Goal: Information Seeking & Learning: Learn about a topic

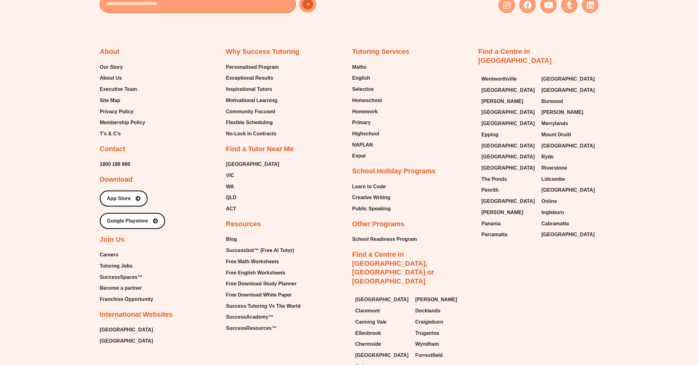
scroll to position [3277, 0]
click at [111, 250] on span "Careers" at bounding box center [109, 254] width 19 height 9
click at [114, 261] on span "Tutoring Jobs" at bounding box center [116, 265] width 33 height 9
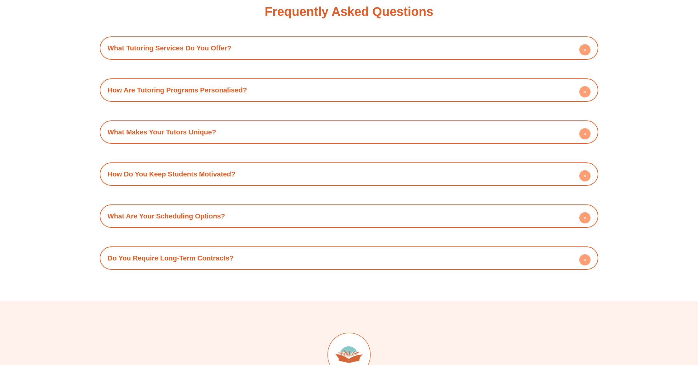
scroll to position [904, 0]
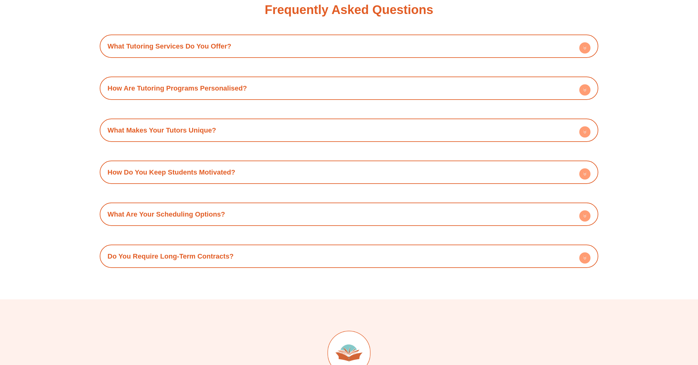
click at [153, 216] on link "What Are Your Scheduling Options?" at bounding box center [165, 215] width 117 height 8
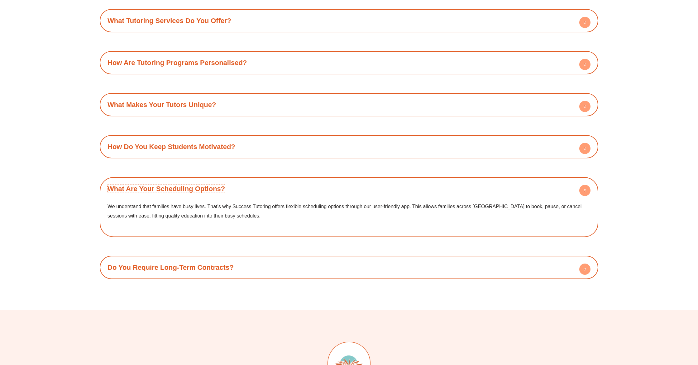
scroll to position [946, 0]
